Goal: Task Accomplishment & Management: Manage account settings

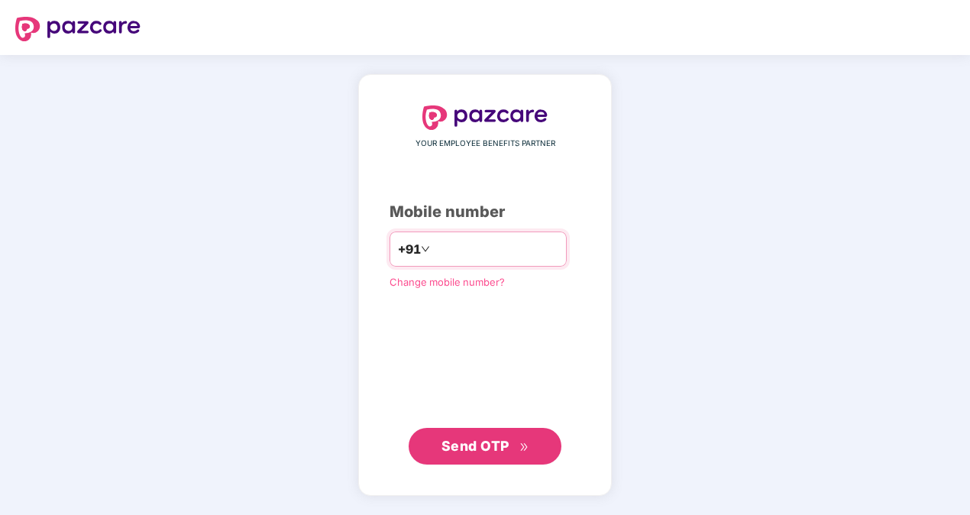
type input "**********"
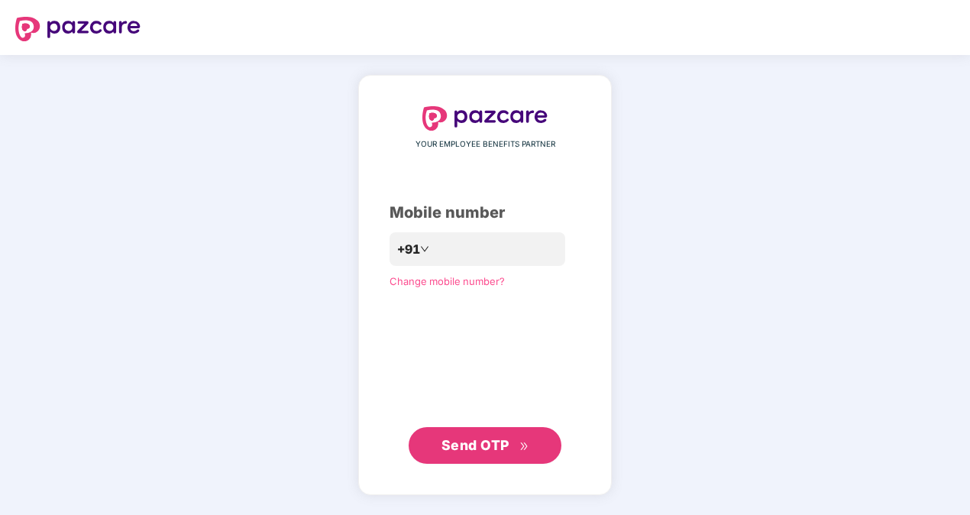
click at [234, 281] on div "**********" at bounding box center [485, 285] width 970 height 460
click at [498, 437] on span "Send OTP" at bounding box center [475, 445] width 68 height 16
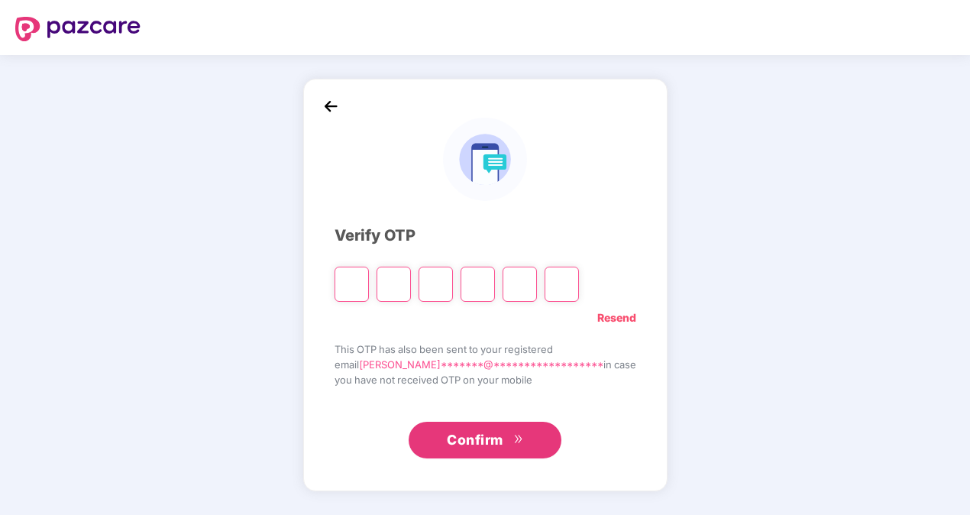
type input "*"
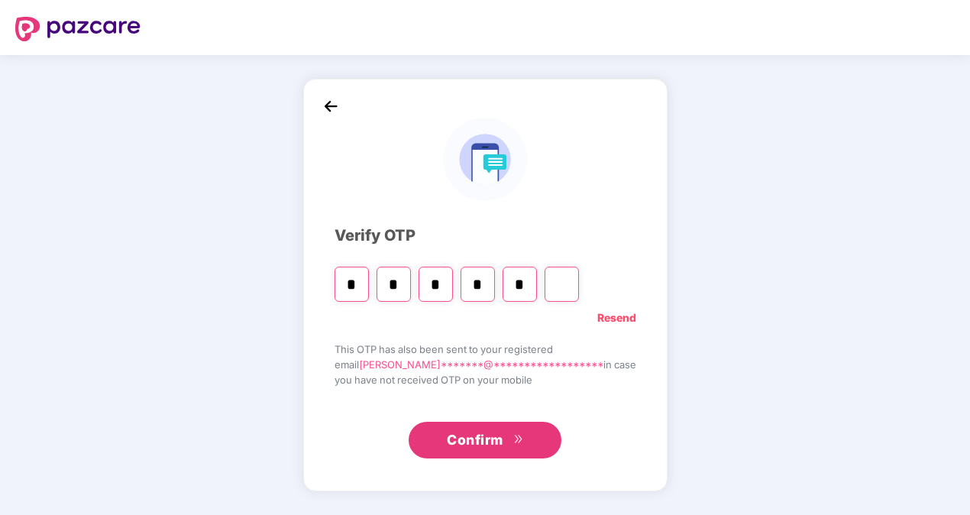
type input "*"
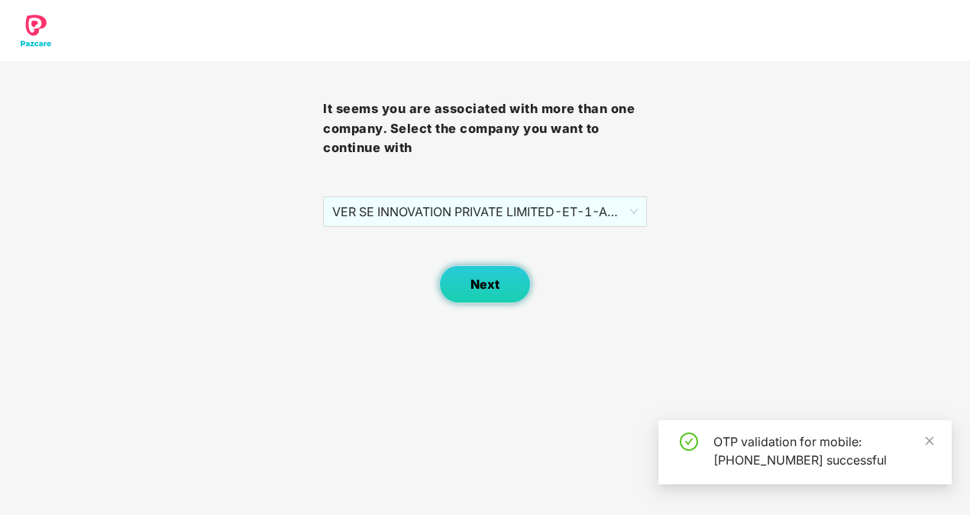
click at [470, 285] on button "Next" at bounding box center [485, 284] width 92 height 38
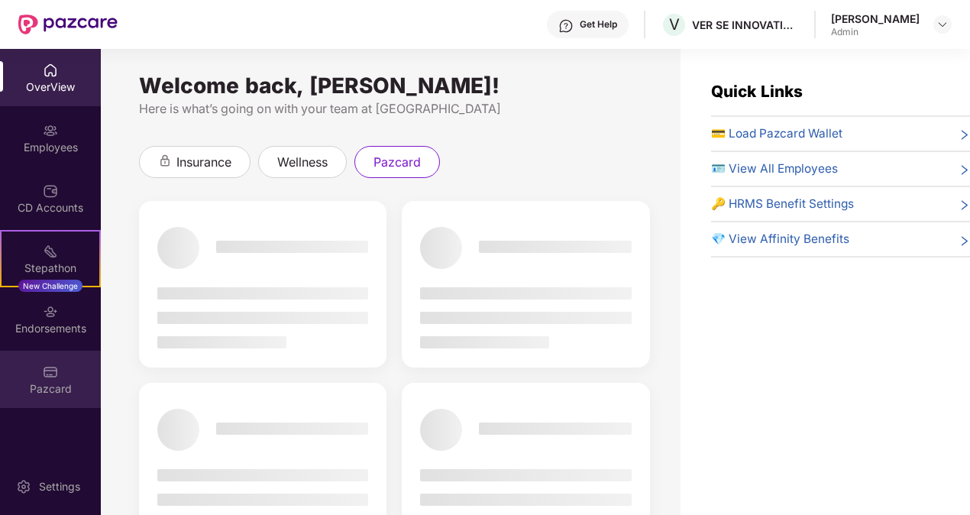
click at [71, 374] on div "Pazcard" at bounding box center [50, 378] width 101 height 57
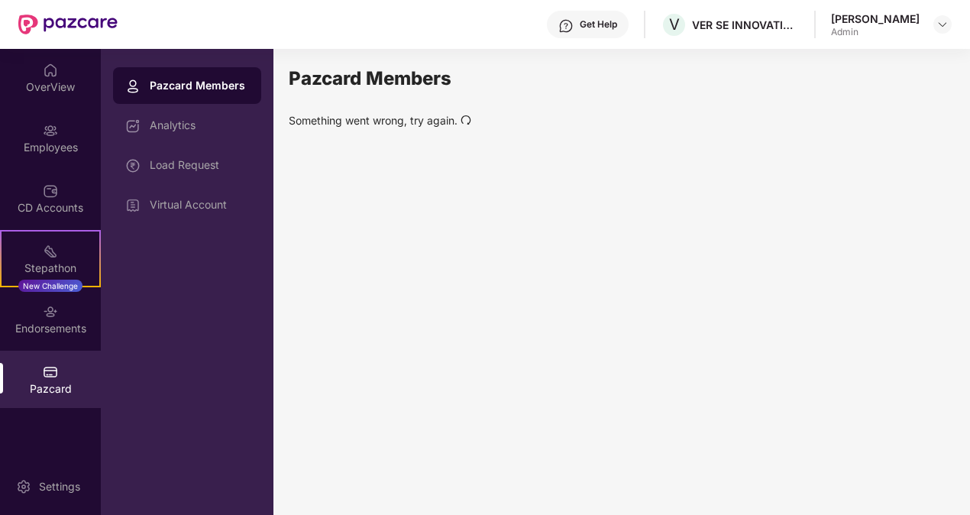
click at [182, 86] on div "Pazcard Members" at bounding box center [199, 85] width 99 height 15
click at [175, 128] on div "Analytics" at bounding box center [199, 125] width 99 height 12
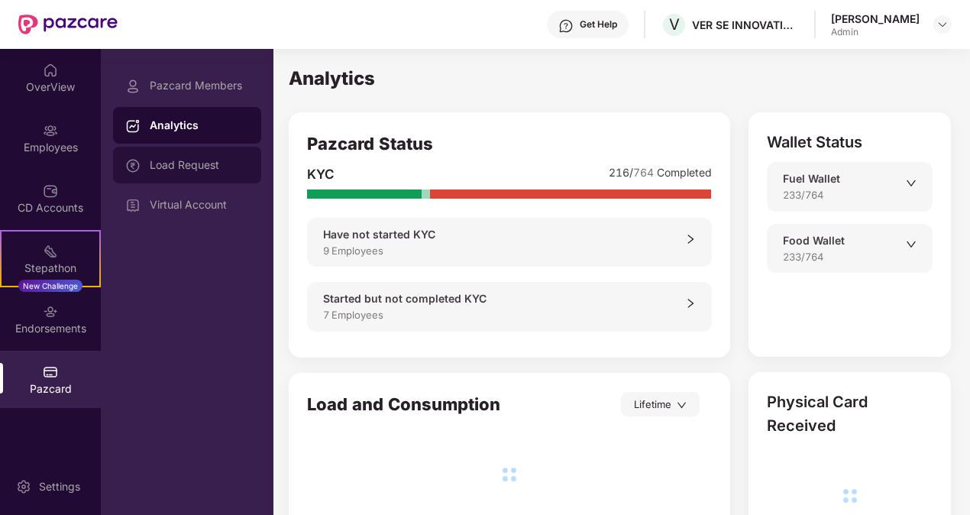
click at [185, 166] on div "Load Request" at bounding box center [199, 165] width 99 height 12
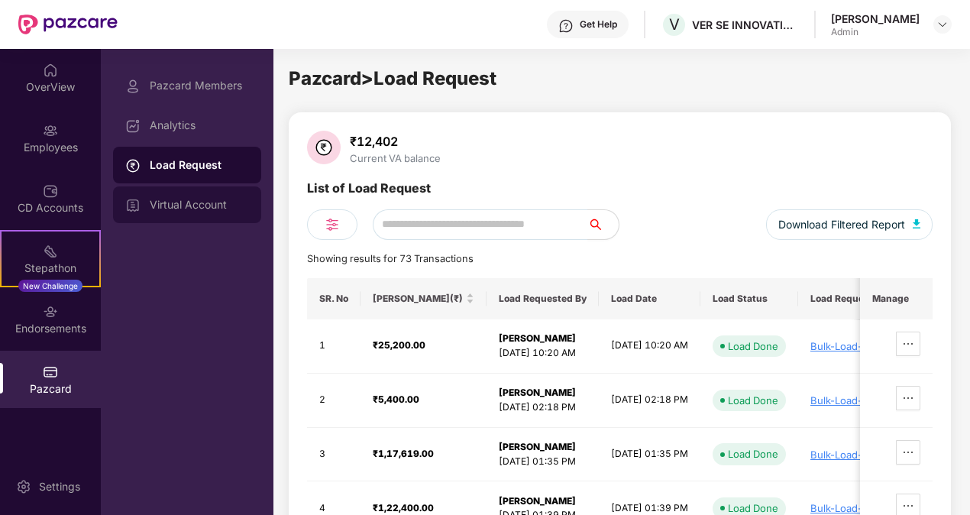
click at [189, 204] on div "Virtual Account" at bounding box center [199, 205] width 99 height 12
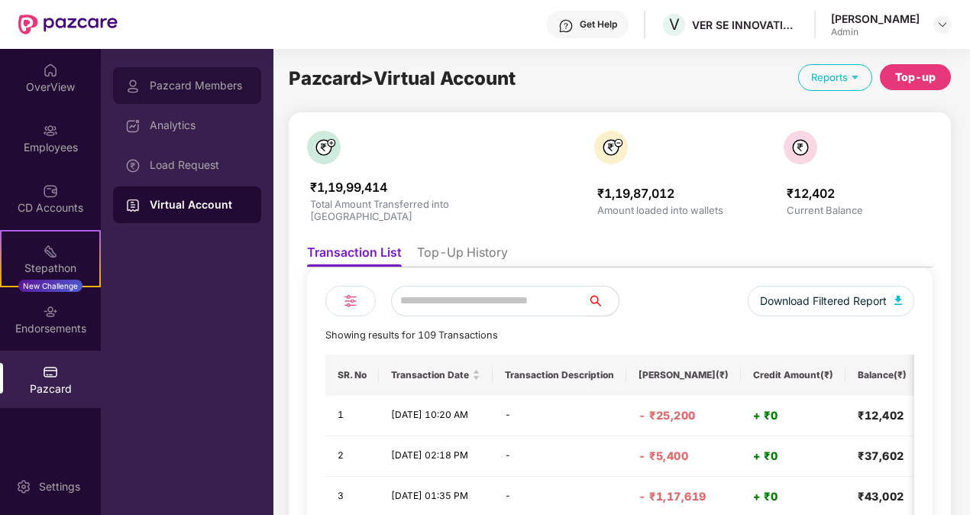
click at [183, 84] on div "Pazcard Members" at bounding box center [199, 85] width 99 height 12
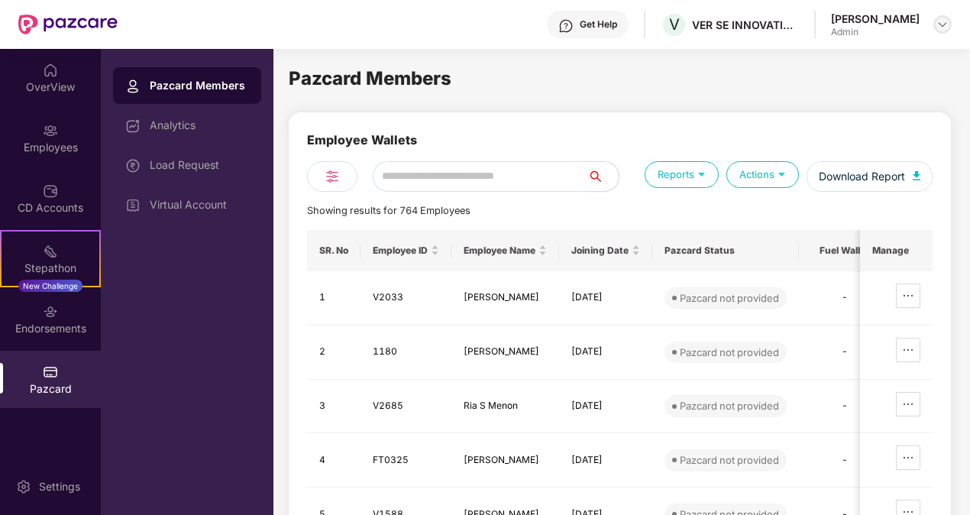
click at [947, 26] on img at bounding box center [942, 24] width 12 height 12
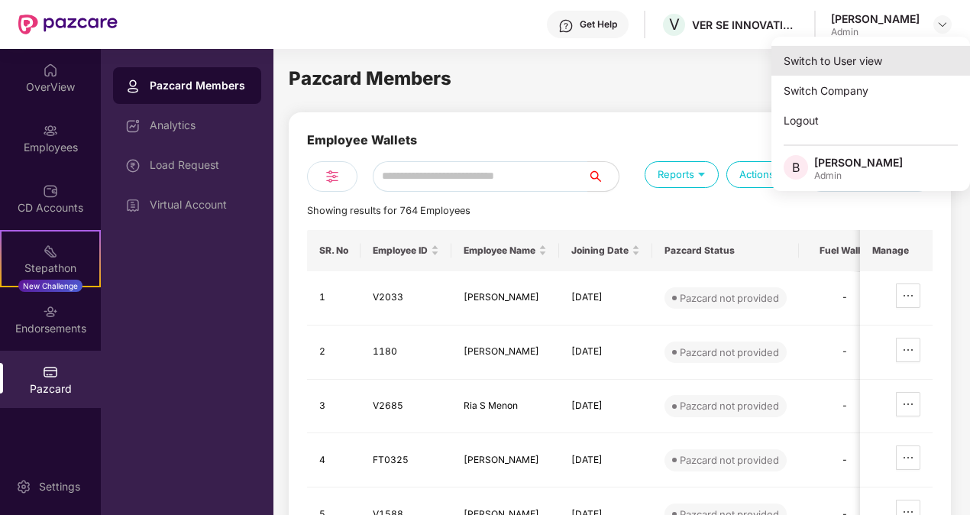
click at [854, 63] on div "Switch to User view" at bounding box center [870, 61] width 199 height 30
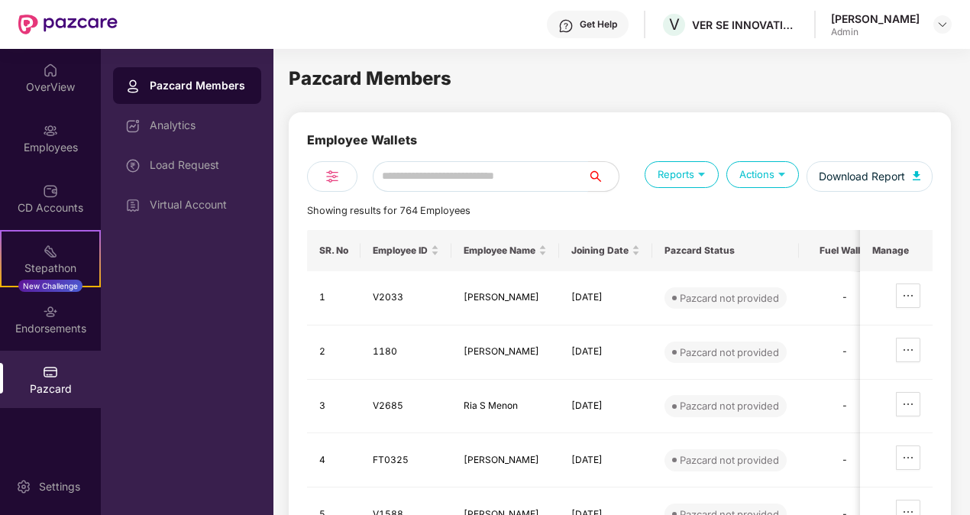
click at [455, 168] on input "text" at bounding box center [480, 176] width 215 height 31
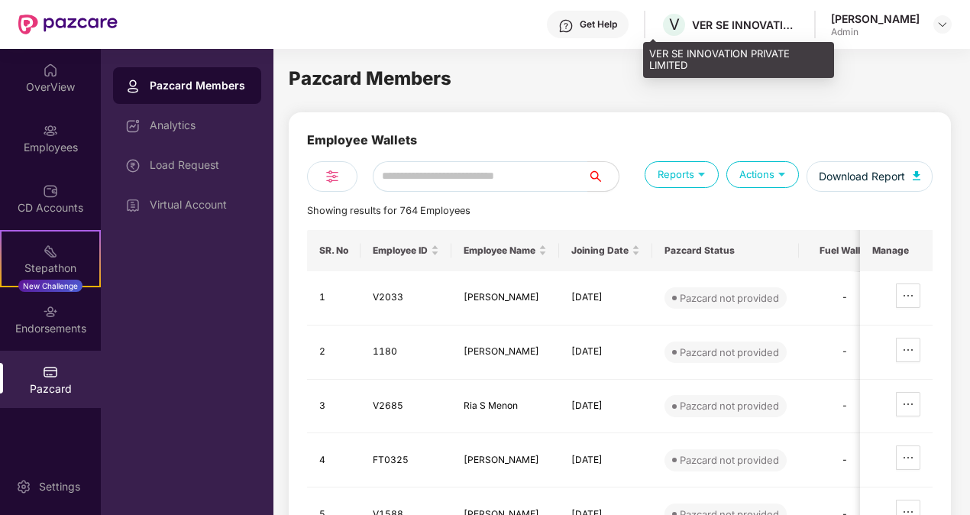
click at [766, 22] on div "VER SE INNOVATION PRIVATE LIMITED" at bounding box center [745, 25] width 107 height 15
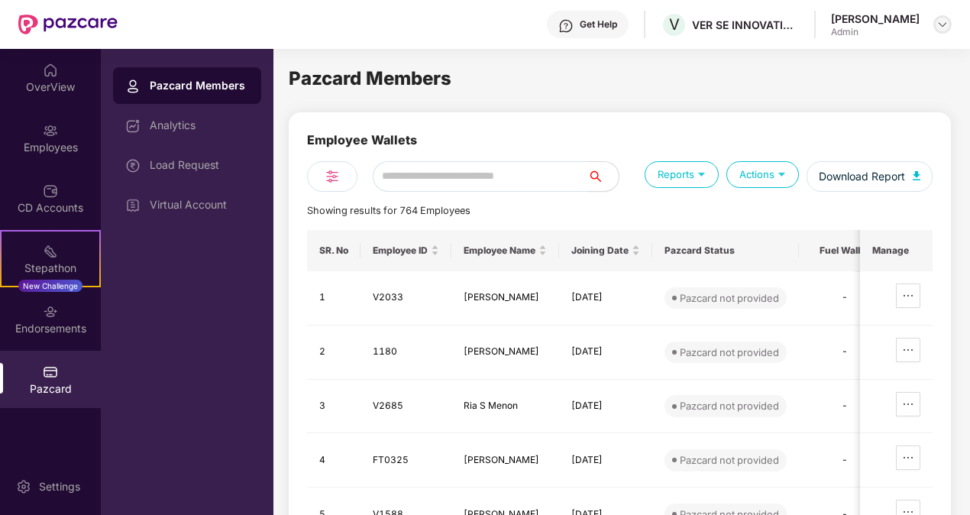
click at [943, 27] on img at bounding box center [942, 24] width 12 height 12
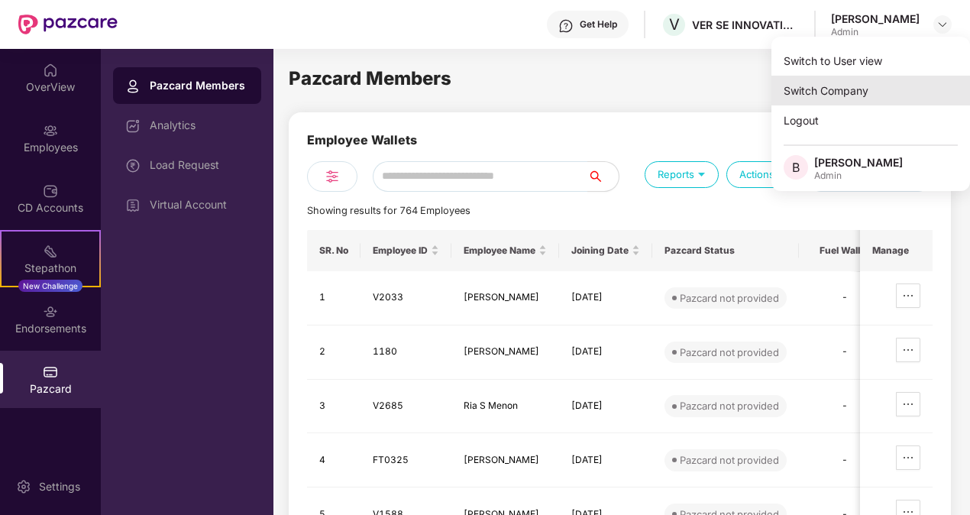
click at [837, 90] on div "Switch Company" at bounding box center [870, 91] width 199 height 30
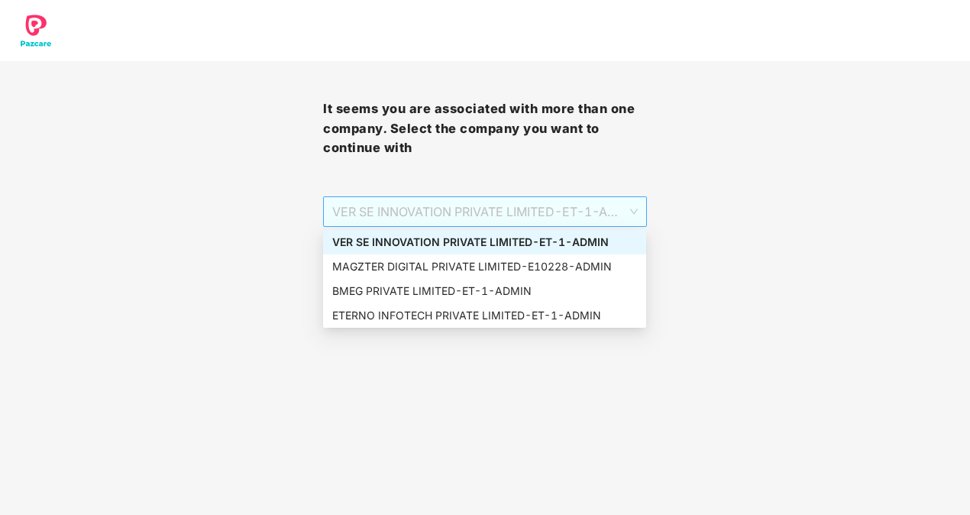
click at [509, 210] on span "VER SE INNOVATION PRIVATE LIMITED - ET-1 - ADMIN" at bounding box center [484, 211] width 305 height 29
click at [391, 313] on div "ETERNO INFOTECH PRIVATE LIMITED - ET-1 - ADMIN" at bounding box center [484, 315] width 305 height 17
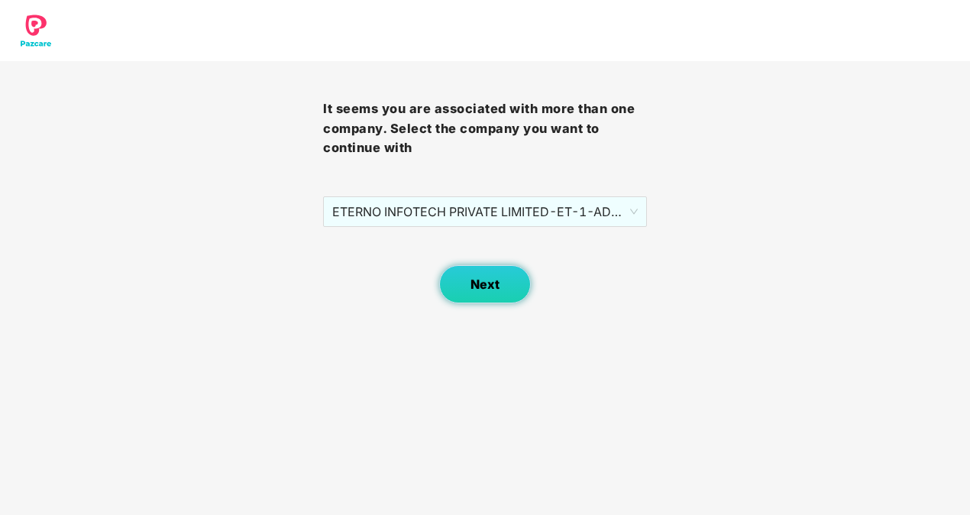
click at [474, 280] on span "Next" at bounding box center [484, 284] width 29 height 15
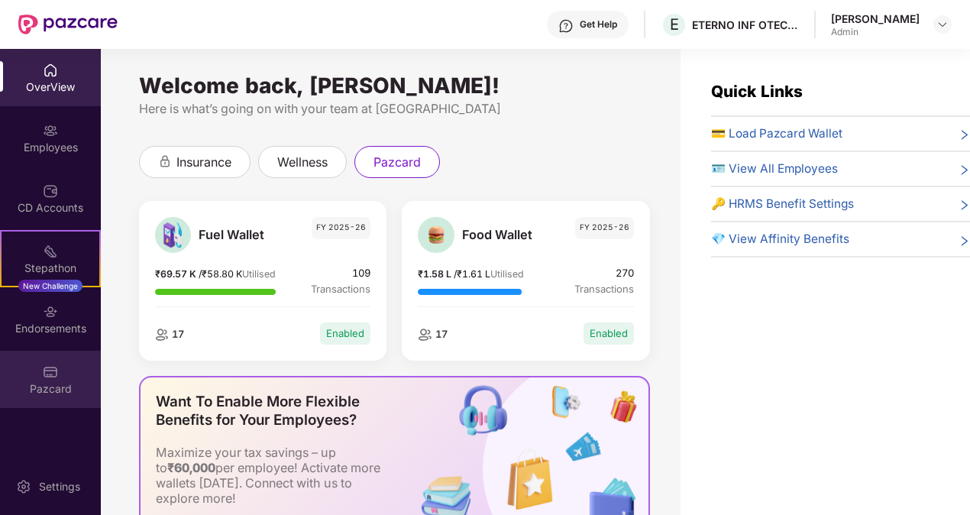
click at [53, 386] on div "Pazcard" at bounding box center [50, 388] width 101 height 15
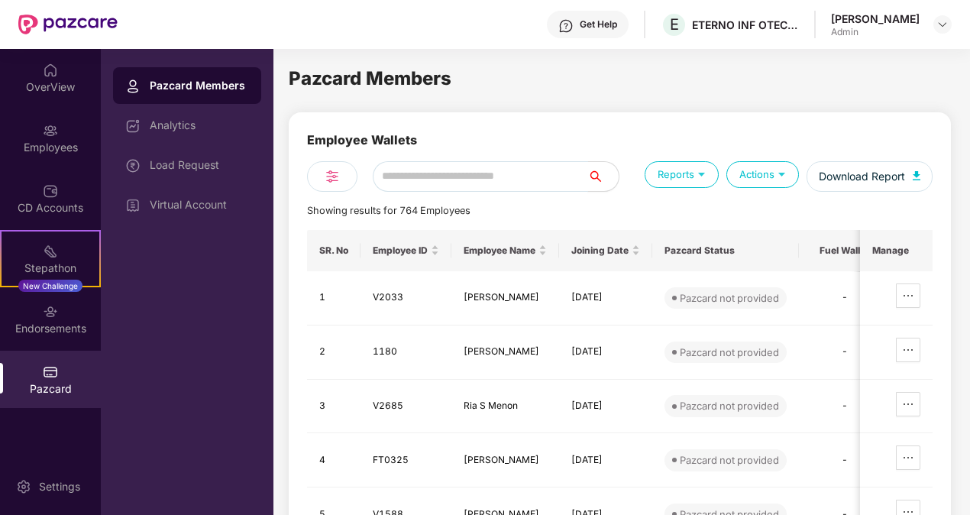
click at [441, 189] on input "text" at bounding box center [480, 176] width 215 height 31
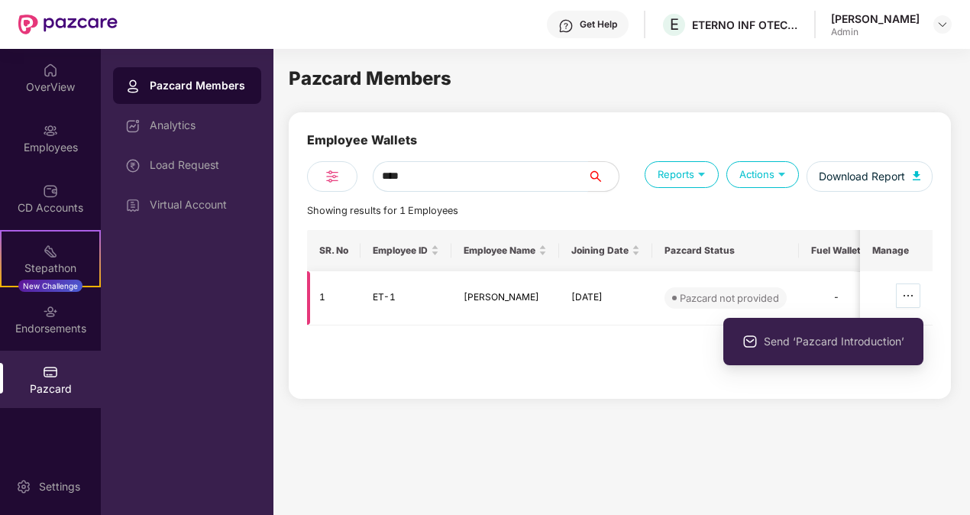
type input "****"
click at [909, 295] on icon "ellipsis" at bounding box center [907, 296] width 9 height 2
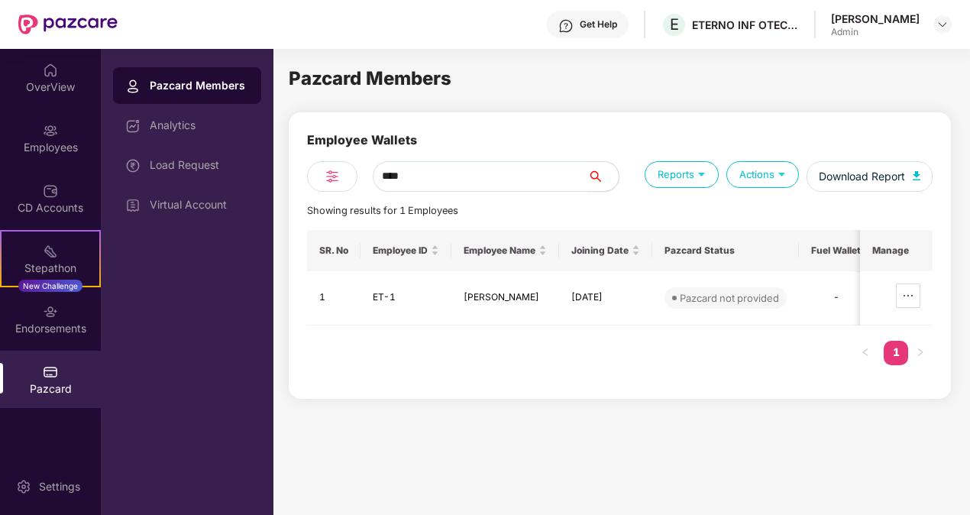
click at [541, 437] on div "Pazcard Members Employee Wallets **** Reports Actions Download Report Showing r…" at bounding box center [620, 279] width 662 height 431
click at [46, 79] on div "OverView" at bounding box center [50, 86] width 101 height 15
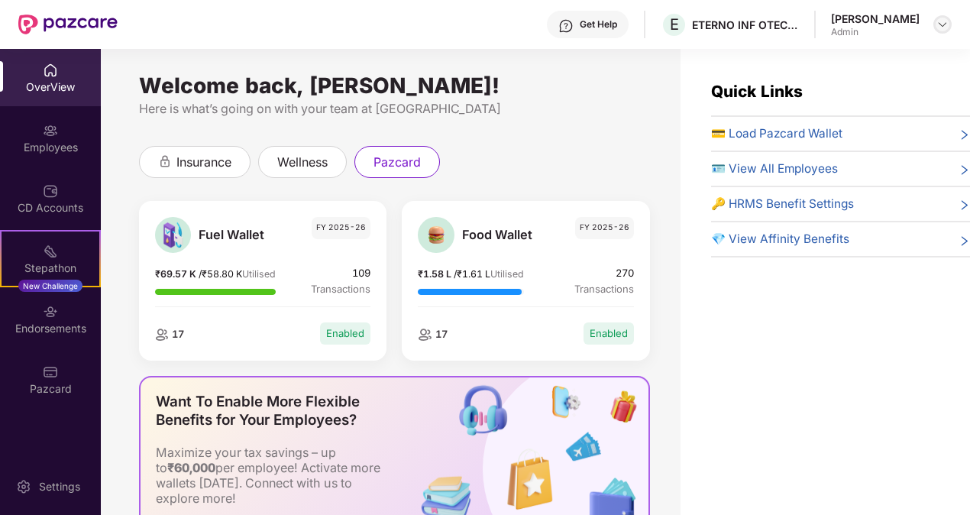
click at [938, 26] on img at bounding box center [942, 24] width 12 height 12
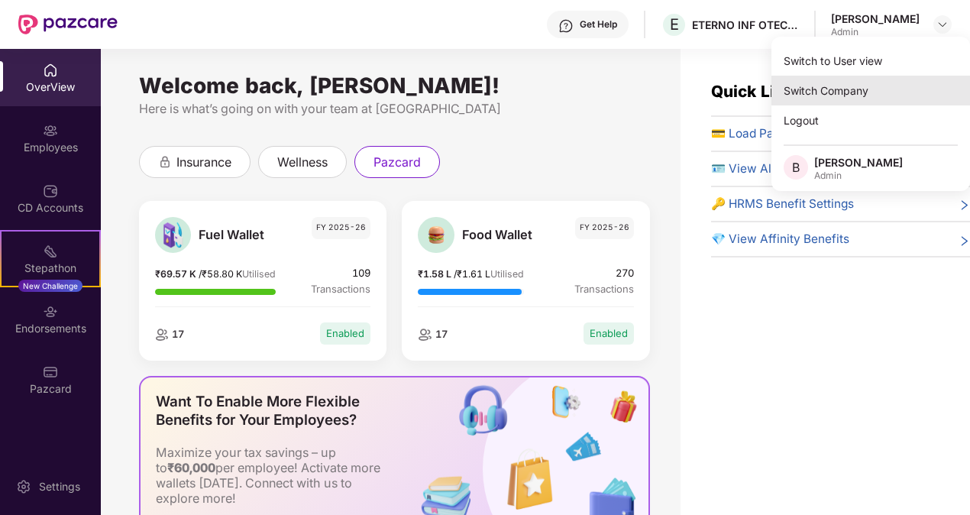
click at [843, 94] on div "Switch Company" at bounding box center [870, 91] width 199 height 30
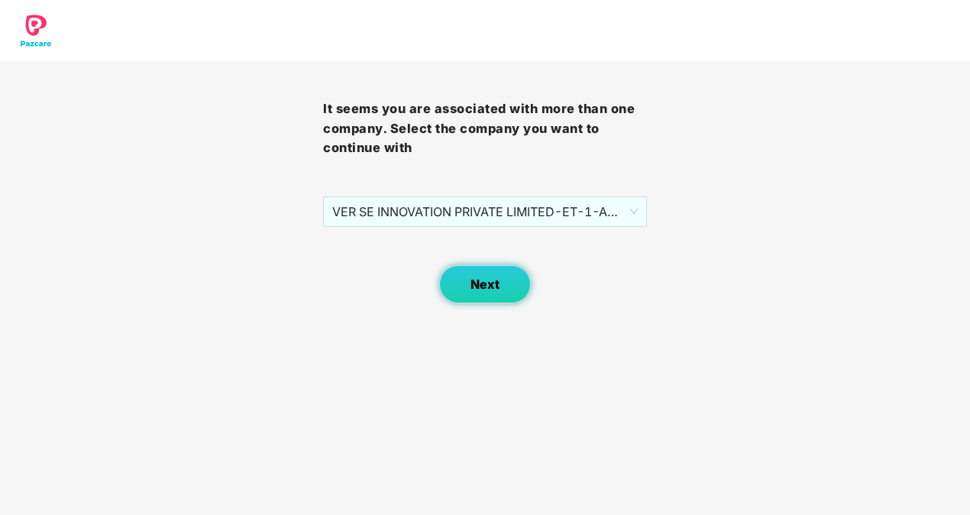
click at [493, 289] on span "Next" at bounding box center [484, 284] width 29 height 15
